Goal: Contribute content: Contribute content

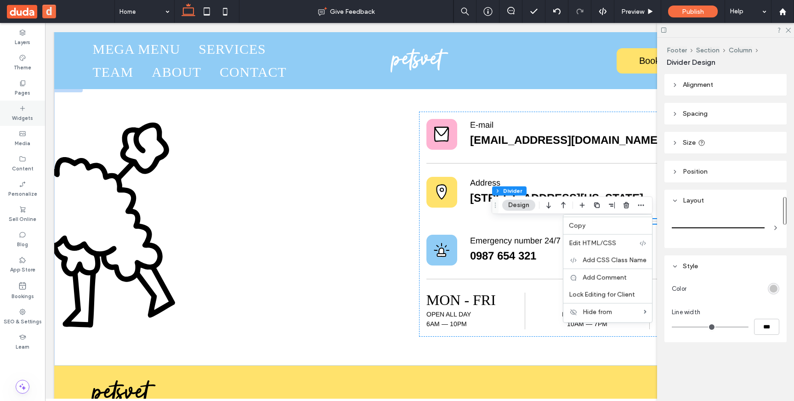
scroll to position [0, 137]
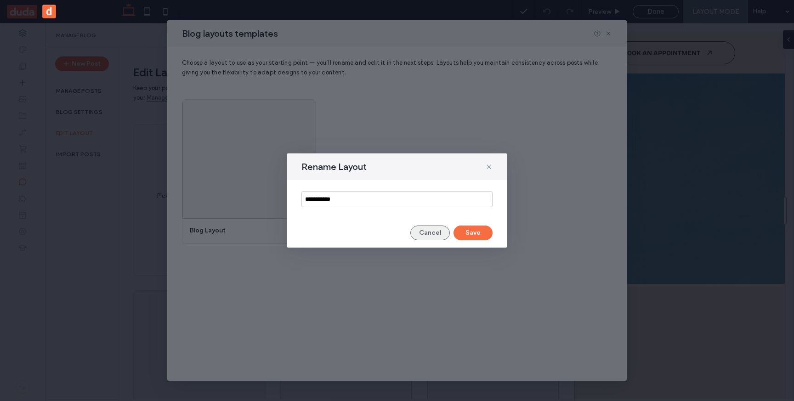
click at [437, 230] on button "Cancel" at bounding box center [430, 233] width 40 height 15
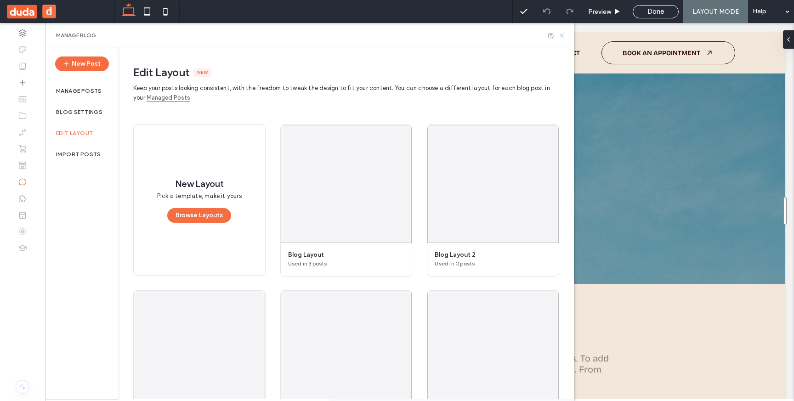
drag, startPoint x: 563, startPoint y: 35, endPoint x: 518, endPoint y: 11, distance: 51.0
click at [563, 35] on icon at bounding box center [561, 35] width 7 height 7
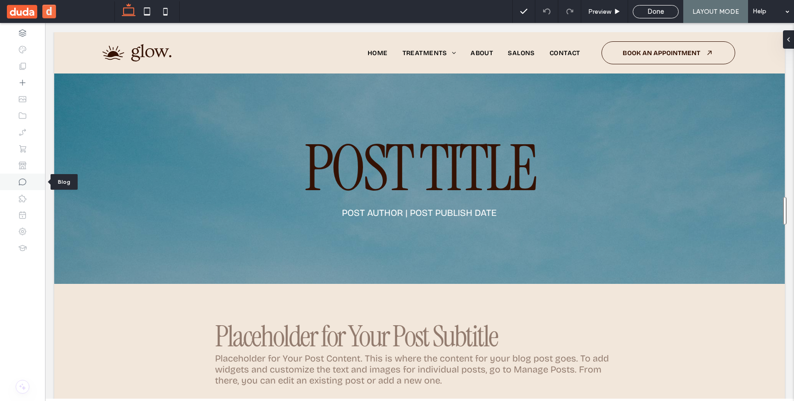
click at [23, 184] on icon at bounding box center [22, 181] width 9 height 9
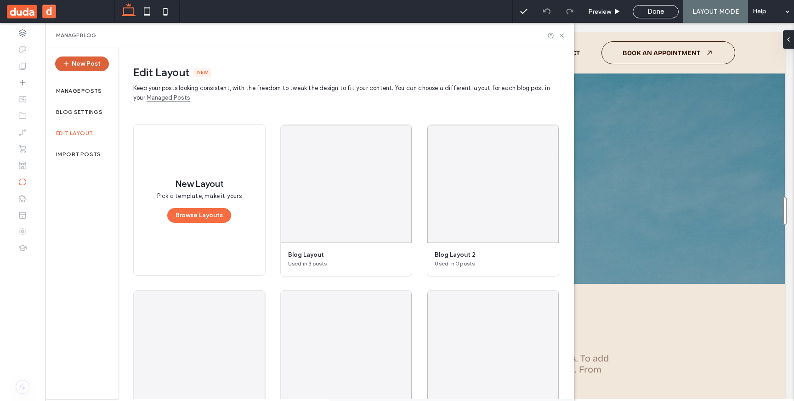
click at [83, 66] on button "New Post" at bounding box center [82, 64] width 54 height 15
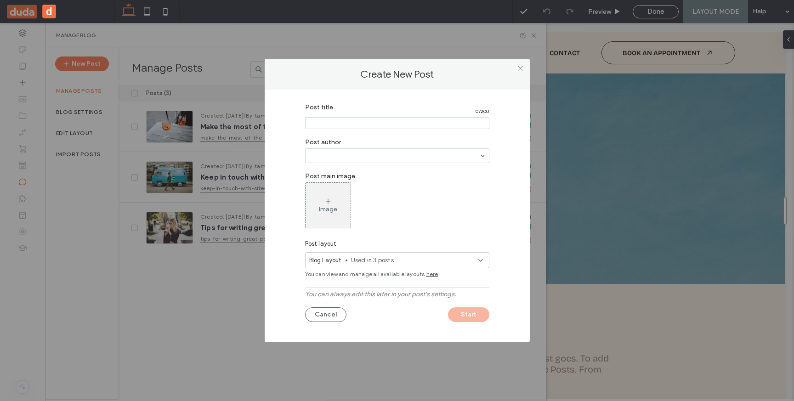
click at [346, 122] on input "Post title" at bounding box center [397, 123] width 184 height 12
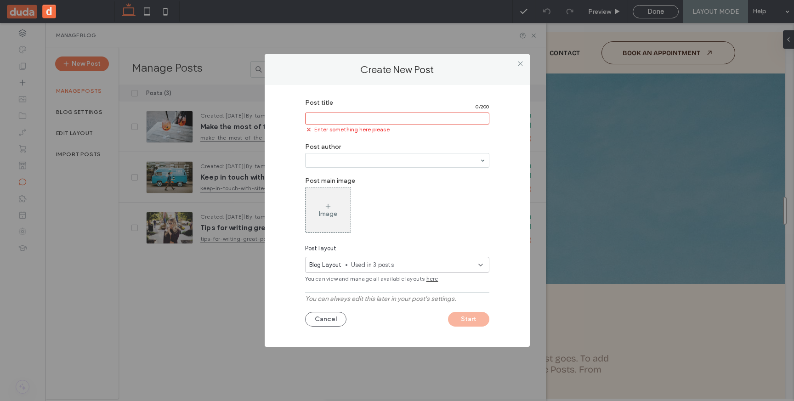
click at [414, 259] on div "Blog Layout Used in 3 posts" at bounding box center [397, 265] width 184 height 16
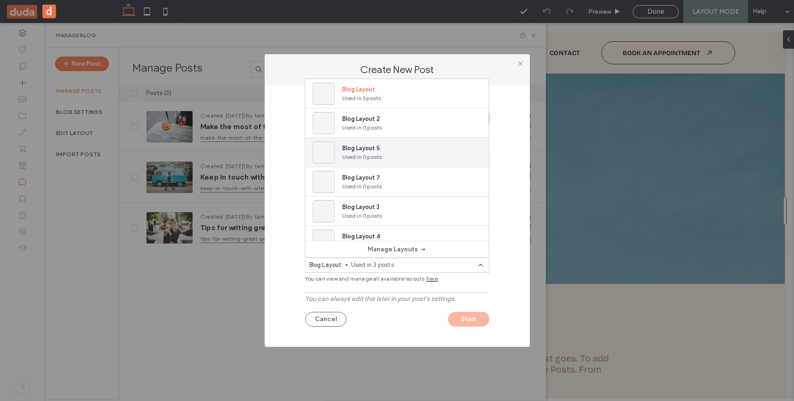
click at [373, 147] on span "Blog Layout 5" at bounding box center [362, 148] width 40 height 9
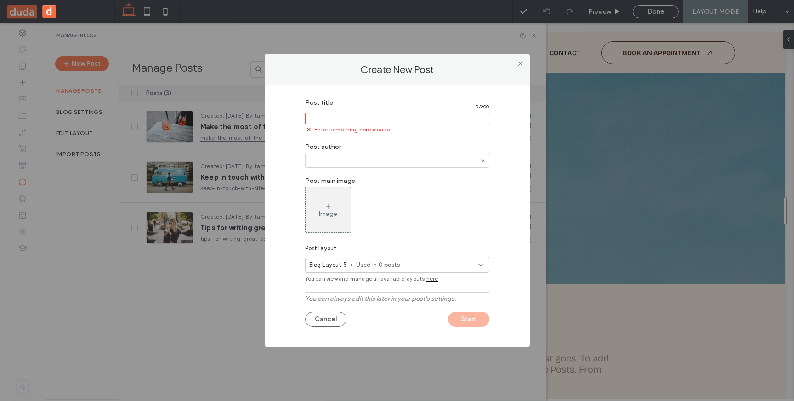
click at [340, 117] on input "Post title" at bounding box center [397, 119] width 184 height 12
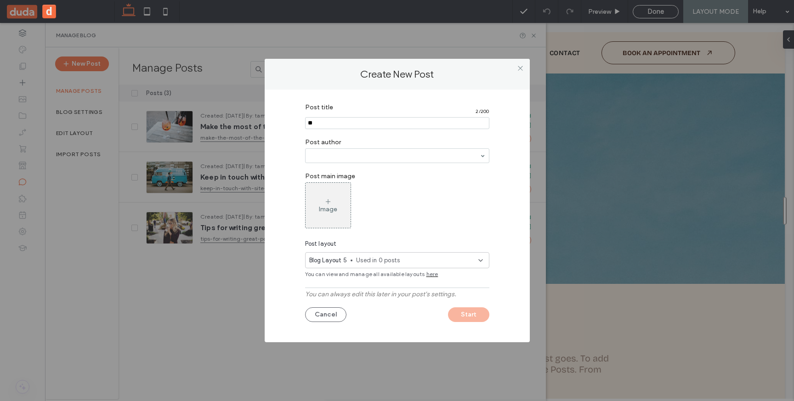
type input "**"
click at [469, 316] on button "Start" at bounding box center [468, 314] width 41 height 15
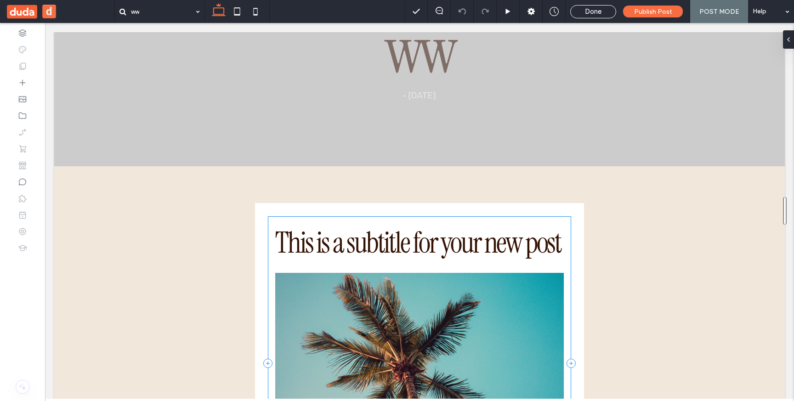
scroll to position [117, 0]
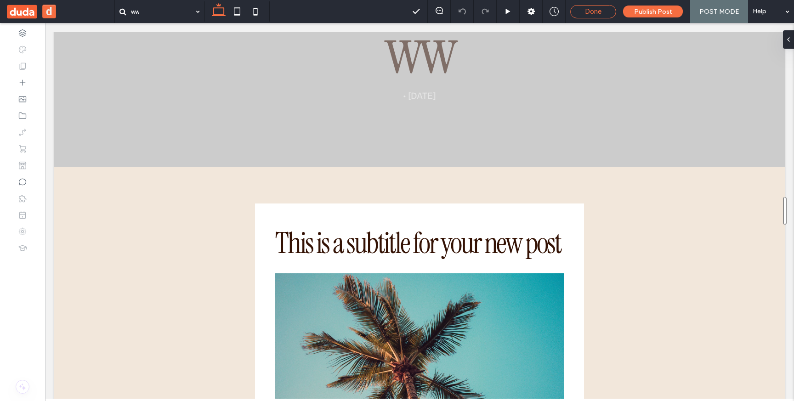
click at [583, 14] on div "Done" at bounding box center [593, 11] width 45 height 8
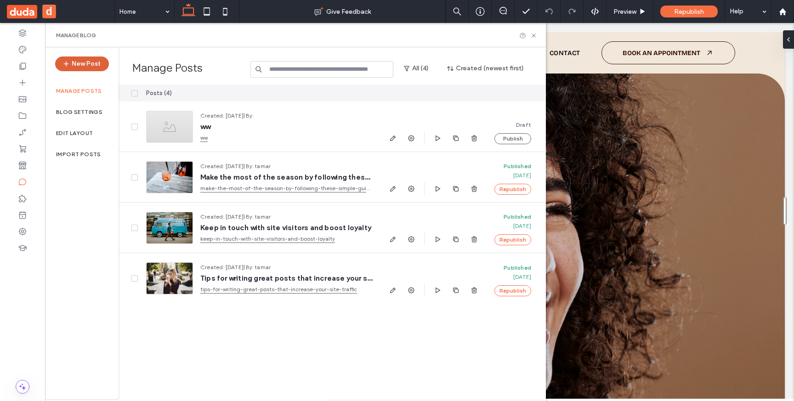
click at [79, 62] on button "New Post" at bounding box center [82, 64] width 54 height 15
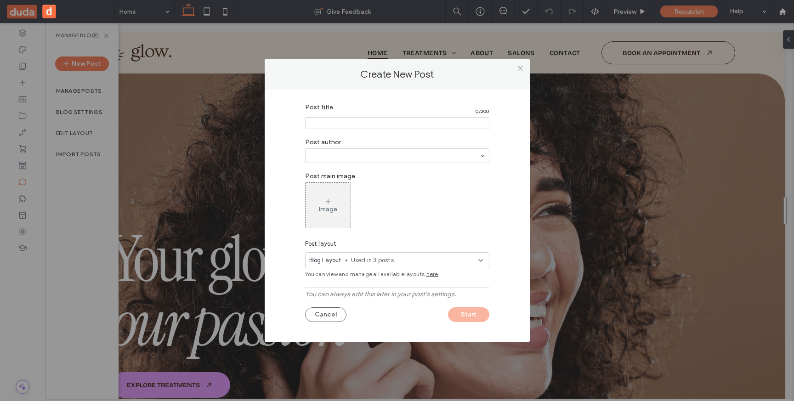
click at [429, 275] on span "here" at bounding box center [432, 274] width 12 height 8
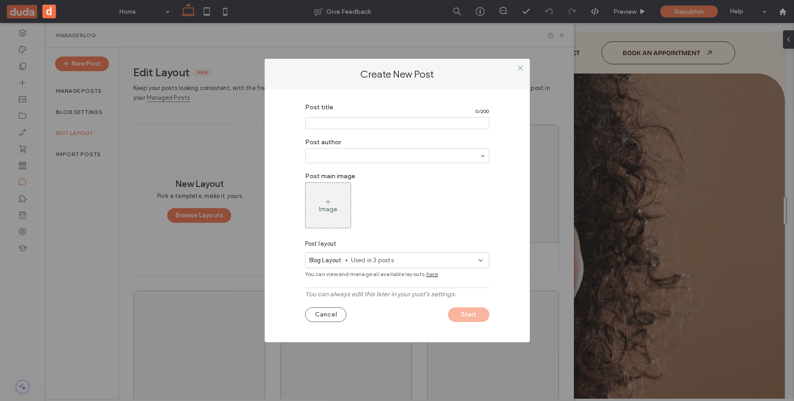
click at [428, 275] on span "here" at bounding box center [432, 274] width 12 height 8
click at [457, 263] on span "Used in 3 posts" at bounding box center [414, 260] width 127 height 9
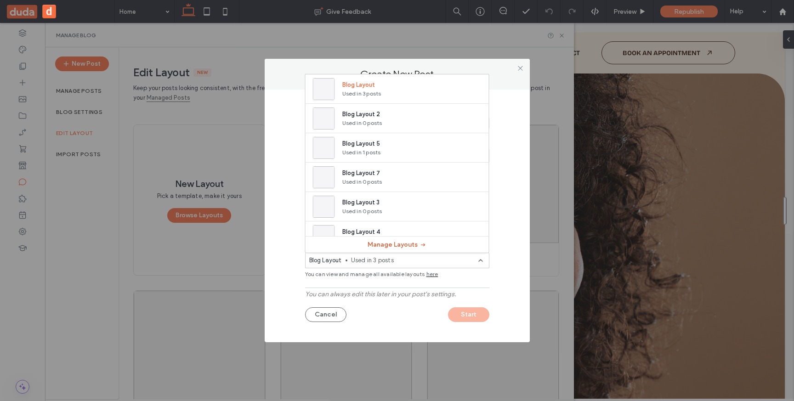
click at [410, 244] on button "Manage Layouts" at bounding box center [397, 245] width 59 height 15
click at [392, 254] on div "Blog Layout Used in 3 posts" at bounding box center [397, 260] width 184 height 16
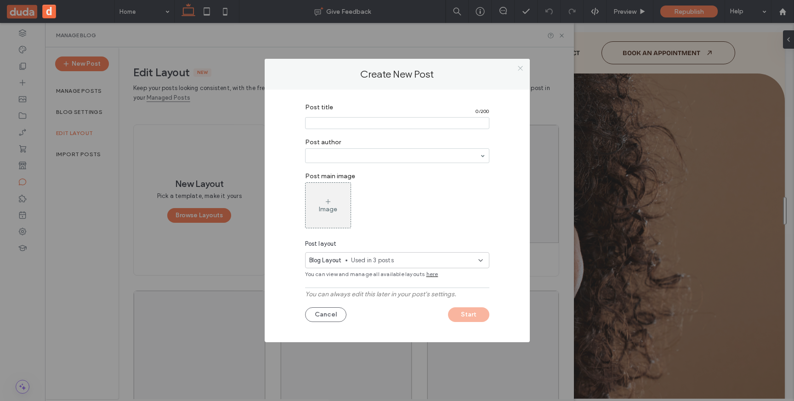
click at [521, 68] on icon at bounding box center [520, 68] width 7 height 7
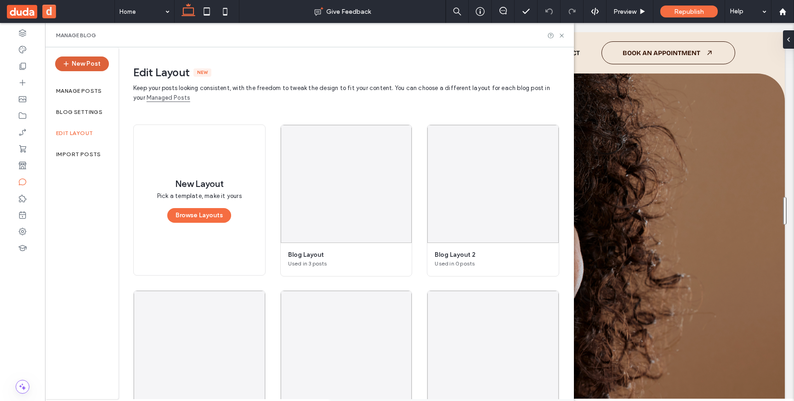
click at [80, 66] on button "New Post" at bounding box center [82, 64] width 54 height 15
